Goal: Navigation & Orientation: Find specific page/section

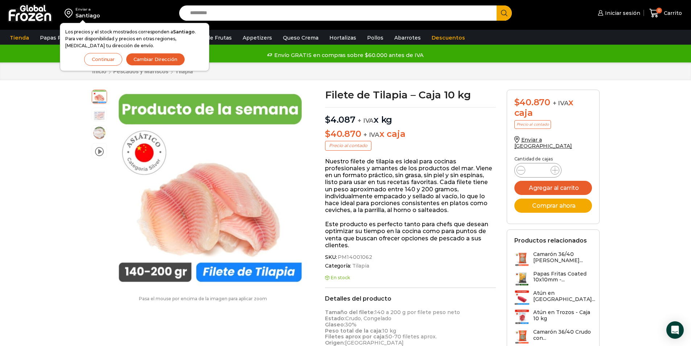
click at [238, 54] on div "Envío GRATIS en compras sobre $60.000 antes de IVA Envío GRATIS en compras sobr…" at bounding box center [345, 55] width 689 height 11
click at [333, 40] on link "Hortalizas" at bounding box center [343, 38] width 34 height 14
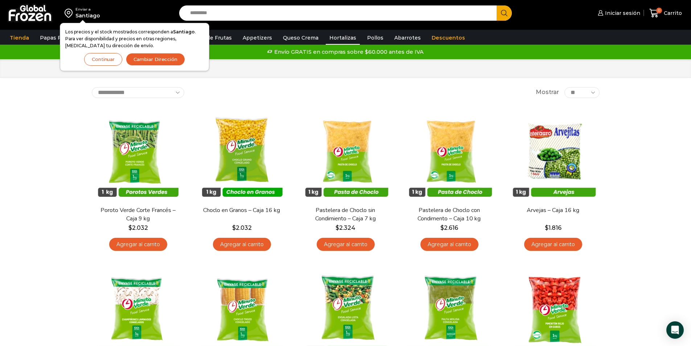
click at [248, 74] on div "Inicio Tienda Hortalizas" at bounding box center [345, 68] width 691 height 19
click at [220, 38] on link "Pulpa de Frutas" at bounding box center [210, 38] width 49 height 14
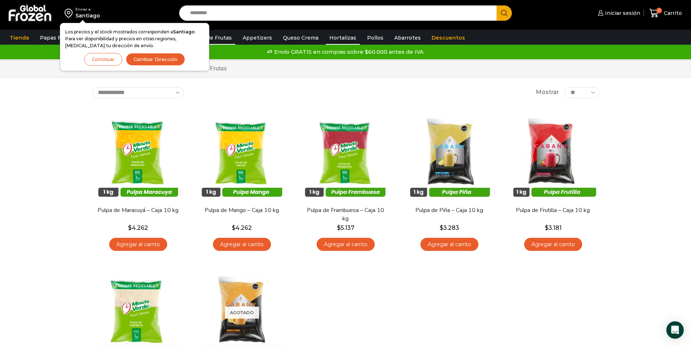
click at [338, 34] on link "Hortalizas" at bounding box center [343, 38] width 34 height 14
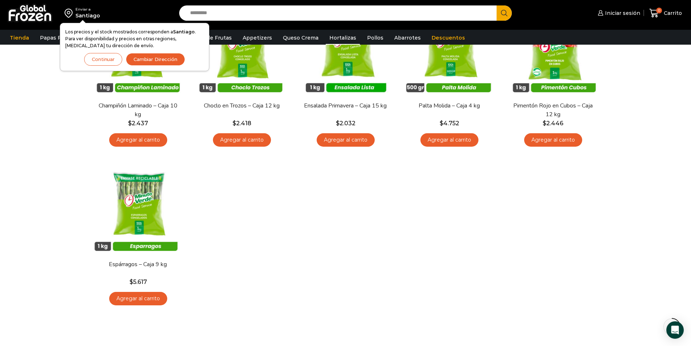
scroll to position [290, 0]
